Goal: Information Seeking & Learning: Learn about a topic

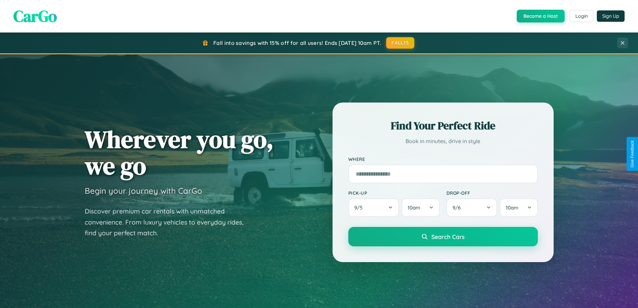
scroll to position [1289, 0]
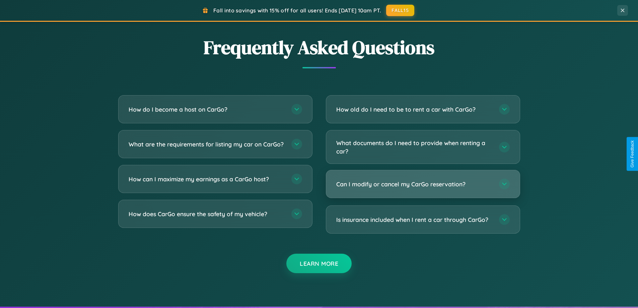
click at [423, 184] on h3 "Can I modify or cancel my CarGo reservation?" at bounding box center [414, 184] width 156 height 8
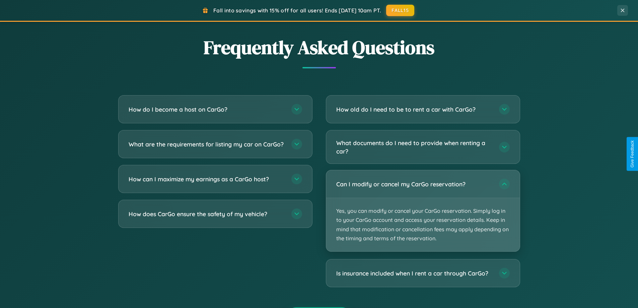
click at [423, 211] on p "Yes, you can modify or cancel your CarGo reservation. Simply log in to your Car…" at bounding box center [423, 224] width 194 height 53
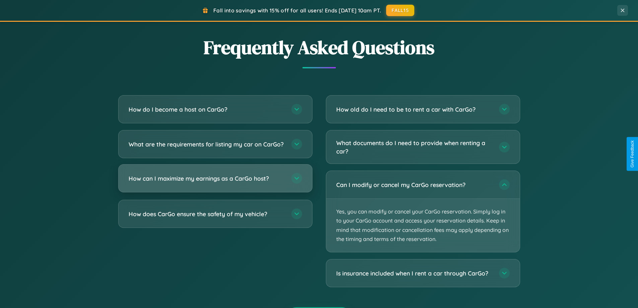
click at [215, 182] on h3 "How can I maximize my earnings as a CarGo host?" at bounding box center [207, 178] width 156 height 8
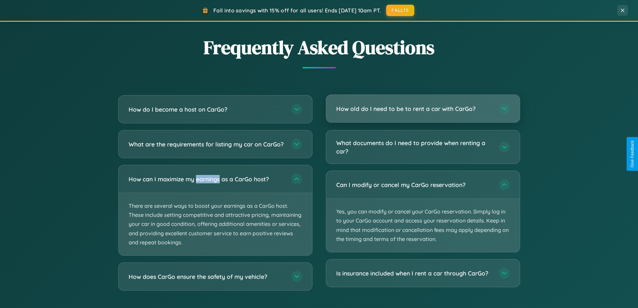
click at [423, 108] on h3 "How old do I need to be to rent a car with CarGo?" at bounding box center [414, 108] width 156 height 8
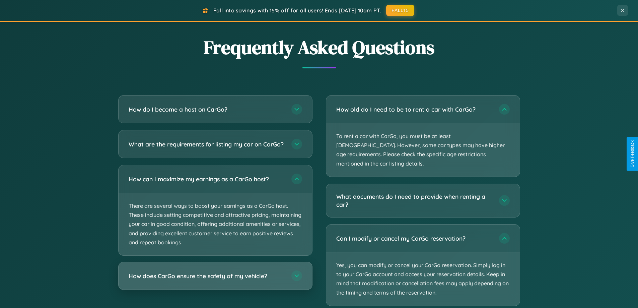
click at [215, 280] on h3 "How does CarGo ensure the safety of my vehicle?" at bounding box center [207, 276] width 156 height 8
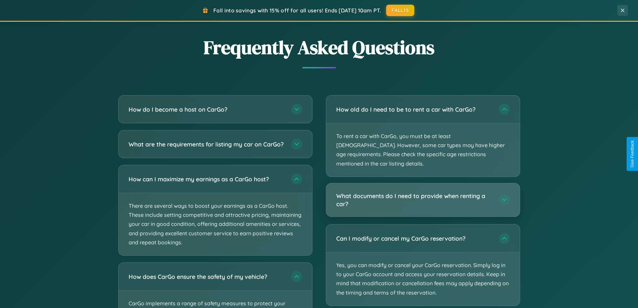
click at [423, 192] on h3 "What documents do I need to provide when renting a car?" at bounding box center [414, 200] width 156 height 16
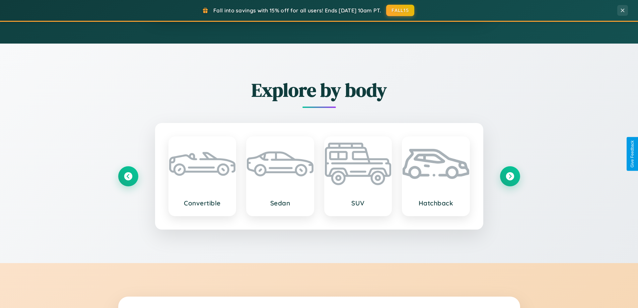
scroll to position [289, 0]
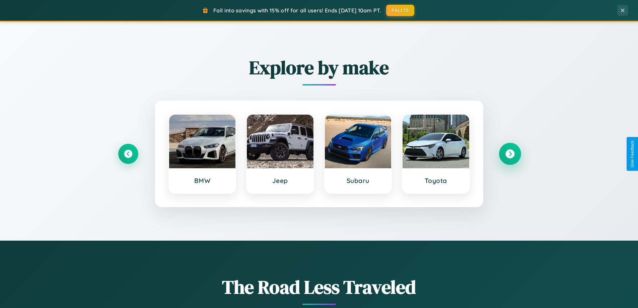
click at [510, 154] on icon at bounding box center [509, 153] width 9 height 9
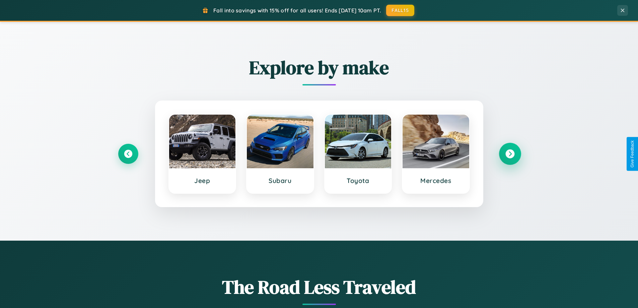
click at [510, 154] on icon at bounding box center [509, 153] width 9 height 9
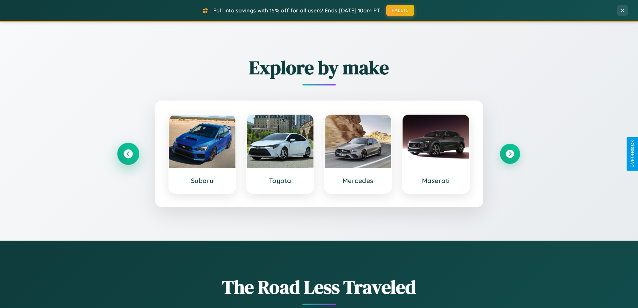
click at [128, 154] on icon at bounding box center [128, 153] width 9 height 9
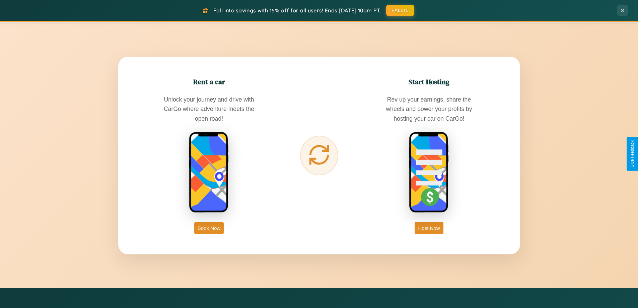
scroll to position [1076, 0]
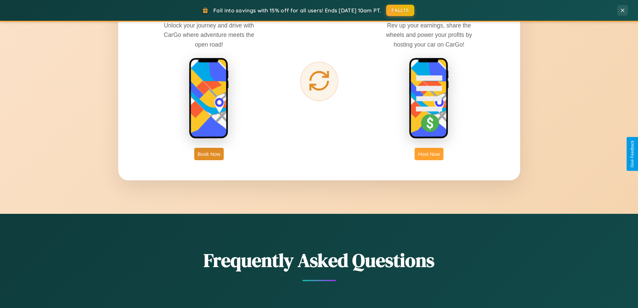
click at [429, 154] on button "Host Now" at bounding box center [429, 154] width 28 height 12
